Goal: Navigation & Orientation: Find specific page/section

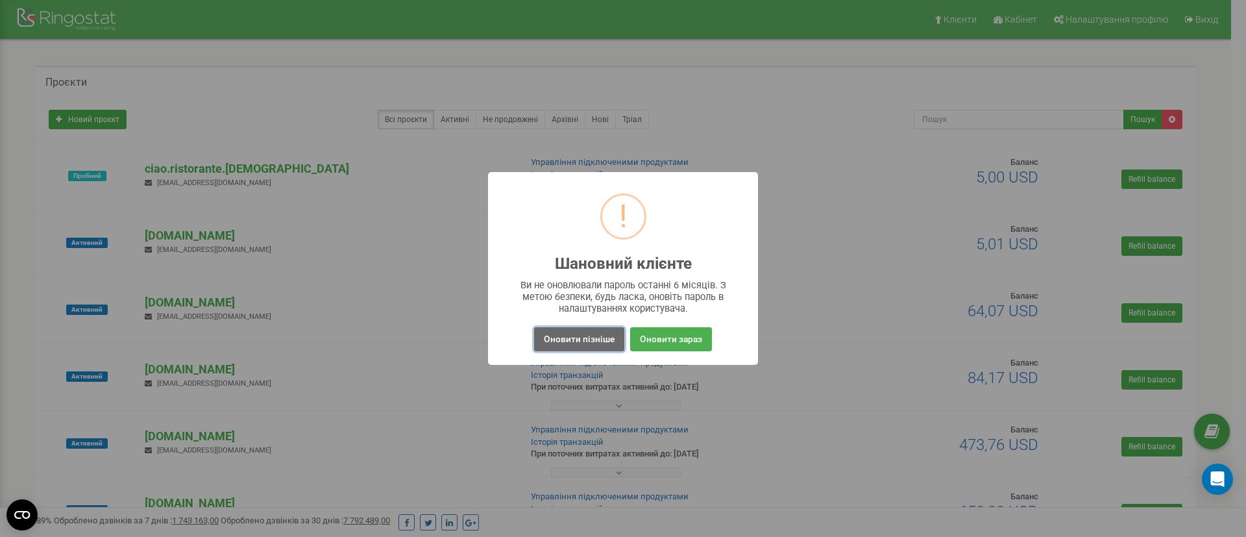
click at [562, 335] on button "Оновити пізніше" at bounding box center [579, 339] width 90 height 24
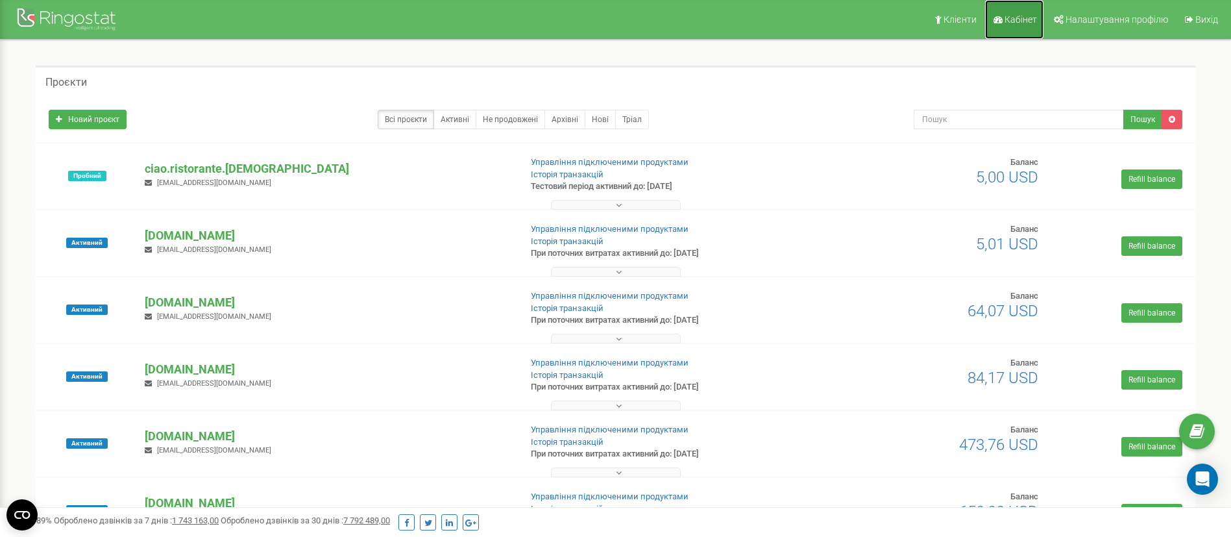
click at [1021, 18] on span "Кабінет" at bounding box center [1020, 19] width 32 height 10
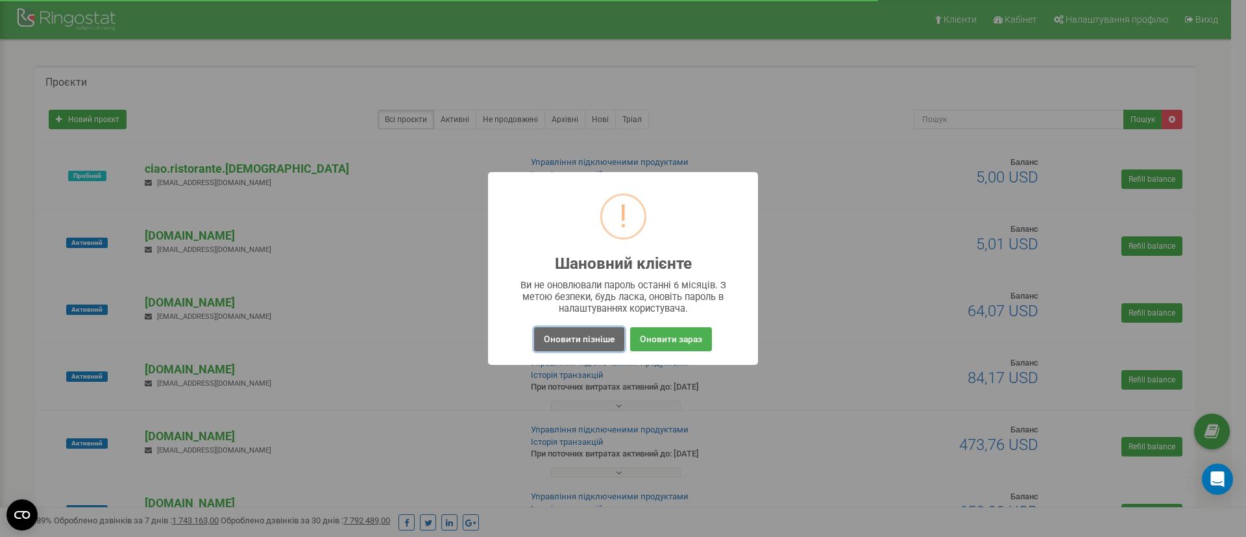
click at [573, 339] on button "Оновити пізніше" at bounding box center [579, 339] width 90 height 24
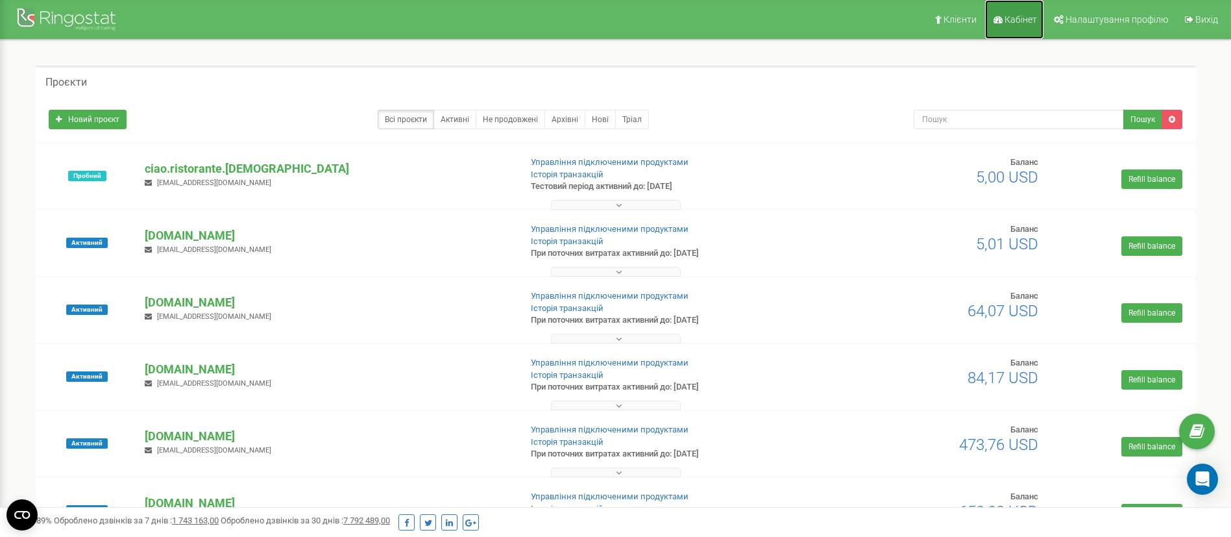
click at [1014, 23] on span "Кабінет" at bounding box center [1020, 19] width 32 height 10
